Goal: Information Seeking & Learning: Check status

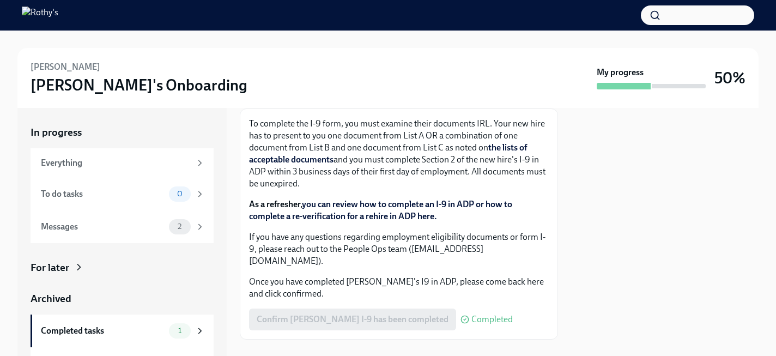
scroll to position [173, 0]
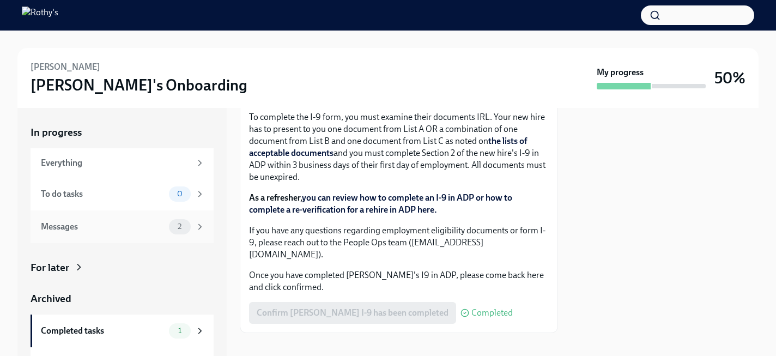
click at [201, 223] on icon at bounding box center [200, 227] width 10 height 10
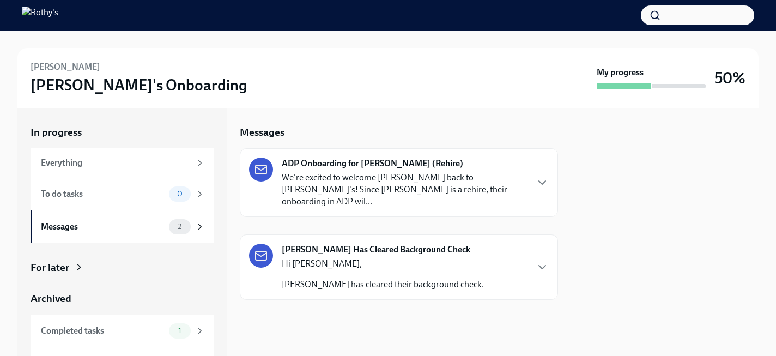
click at [374, 176] on p "We're excited to welcome [PERSON_NAME] back to [PERSON_NAME]'s! Since [PERSON_N…" at bounding box center [404, 190] width 245 height 36
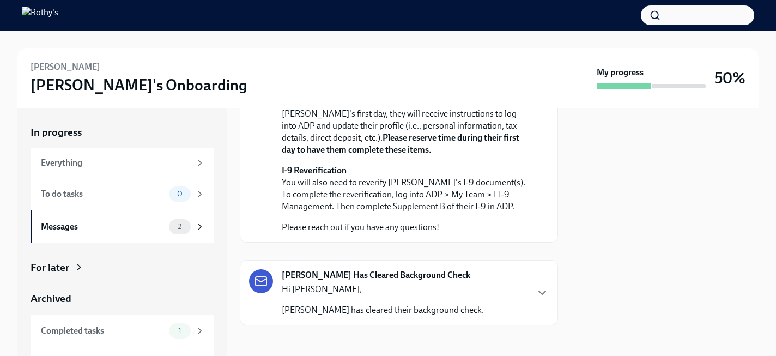
click at [58, 13] on img at bounding box center [40, 15] width 36 height 17
click at [93, 162] on div "Everything" at bounding box center [116, 163] width 150 height 12
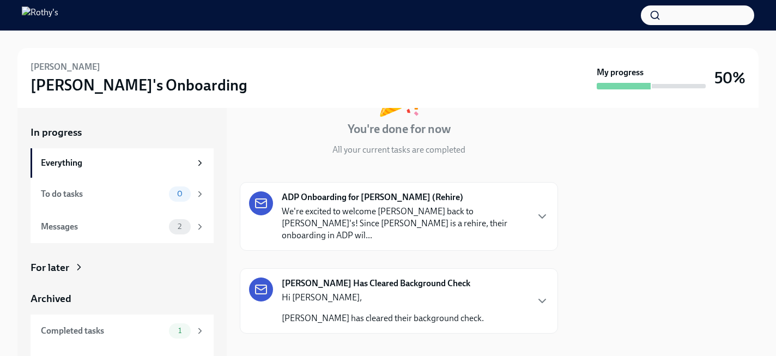
click at [58, 18] on img at bounding box center [40, 15] width 36 height 17
click at [72, 89] on h3 "[PERSON_NAME]'s Onboarding" at bounding box center [139, 85] width 217 height 20
click at [684, 15] on button "button" at bounding box center [697, 15] width 113 height 20
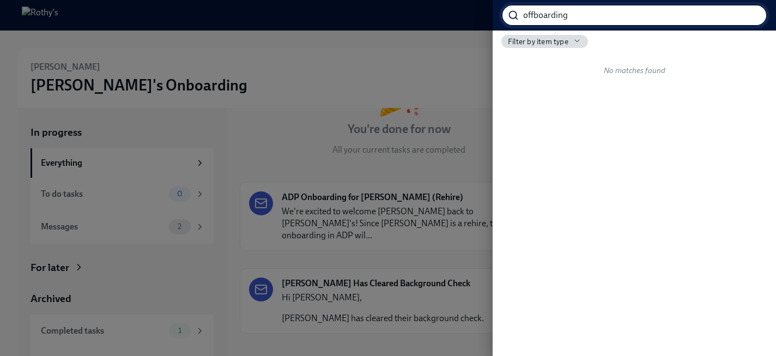
type input "offboarding"
click at [748, 17] on input "offboarding" at bounding box center [645, 15] width 244 height 22
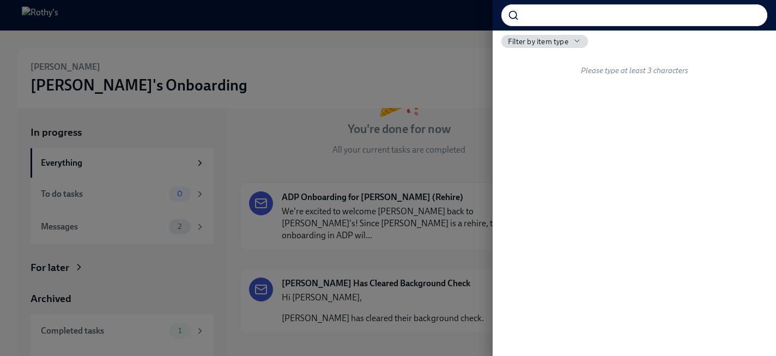
click at [479, 82] on div at bounding box center [388, 178] width 776 height 356
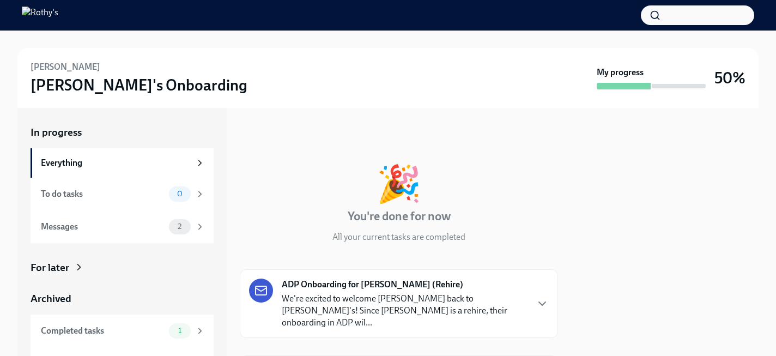
click at [620, 75] on strong "My progress" at bounding box center [619, 72] width 47 height 12
click at [625, 94] on div "[PERSON_NAME]'s Onboarding My progress 50%" at bounding box center [388, 78] width 715 height 34
